Goal: Information Seeking & Learning: Learn about a topic

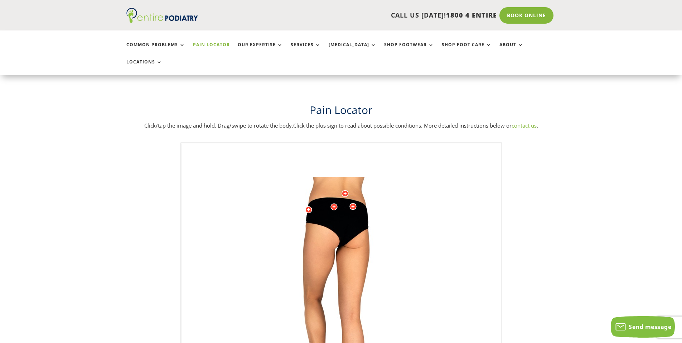
scroll to position [57, 0]
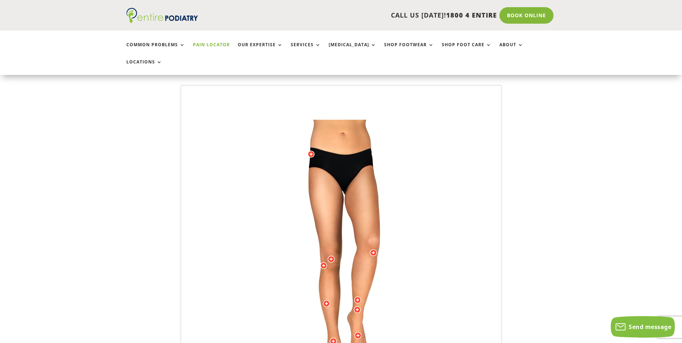
drag, startPoint x: 366, startPoint y: 150, endPoint x: 389, endPoint y: 293, distance: 144.4
click at [389, 293] on img at bounding box center [341, 263] width 198 height 287
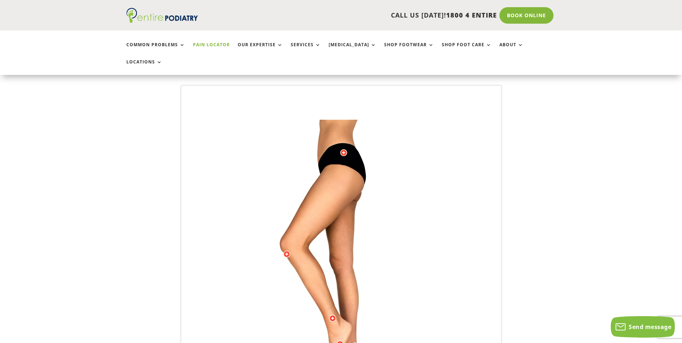
drag, startPoint x: 357, startPoint y: 185, endPoint x: 320, endPoint y: 192, distance: 38.3
click at [320, 192] on img at bounding box center [341, 263] width 198 height 287
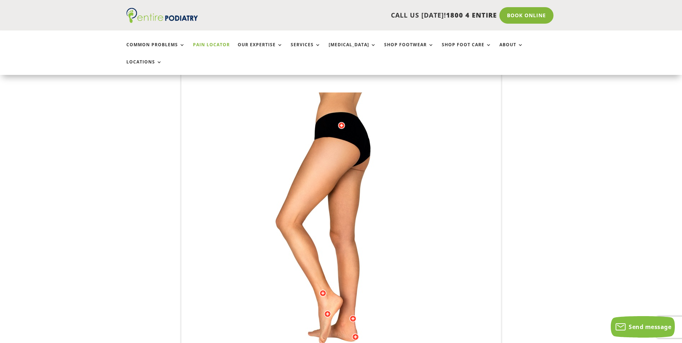
scroll to position [29, 0]
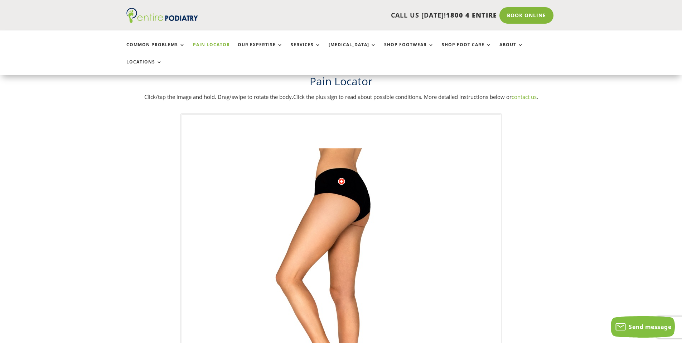
click at [219, 42] on link "Pain Locator" at bounding box center [211, 49] width 37 height 15
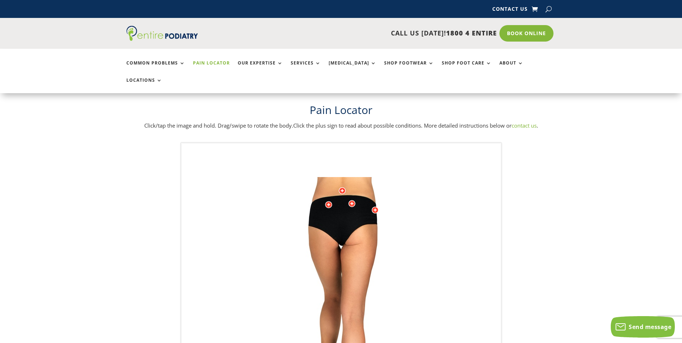
drag, startPoint x: 351, startPoint y: 204, endPoint x: 330, endPoint y: 225, distance: 29.4
click at [330, 225] on img at bounding box center [341, 320] width 198 height 287
click at [351, 200] on div at bounding box center [351, 203] width 7 height 7
click at [342, 187] on div at bounding box center [342, 190] width 7 height 7
